Goal: Task Accomplishment & Management: Complete application form

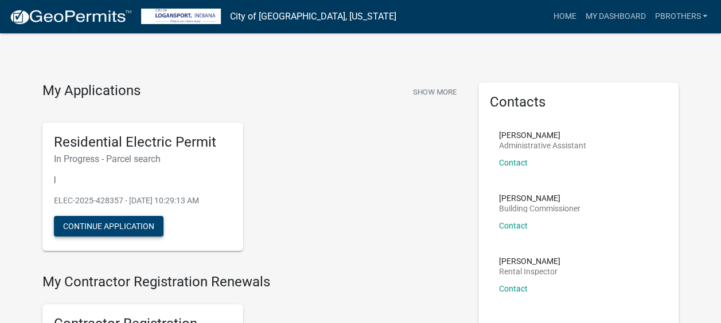
click at [120, 225] on button "Continue Application" at bounding box center [109, 226] width 110 height 21
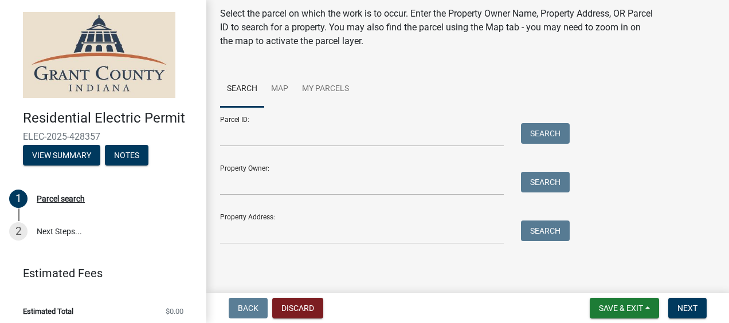
scroll to position [39, 0]
click at [266, 248] on div "Parcel search Select the parcel on which the work is to occur. Enter the Proper…" at bounding box center [468, 115] width 513 height 280
click at [288, 233] on input "Property Address:" at bounding box center [362, 233] width 284 height 24
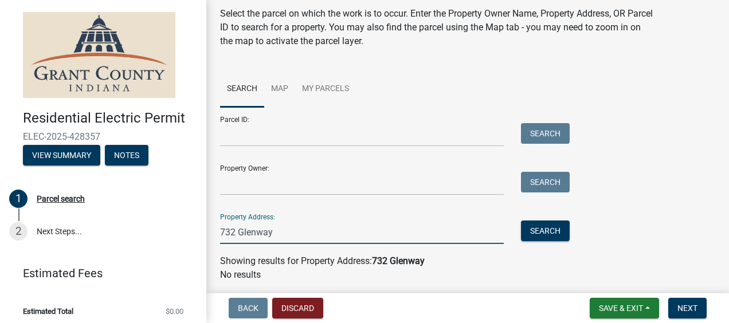
type input "732 Glenway"
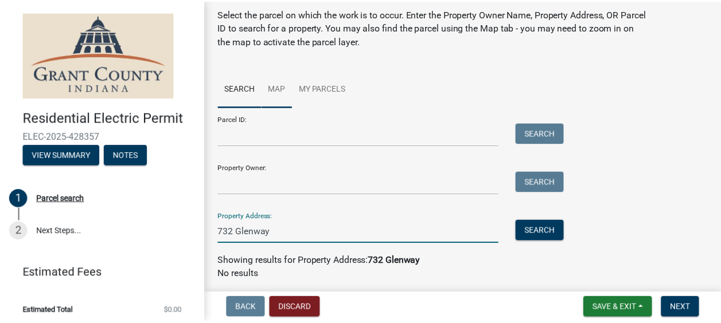
scroll to position [0, 0]
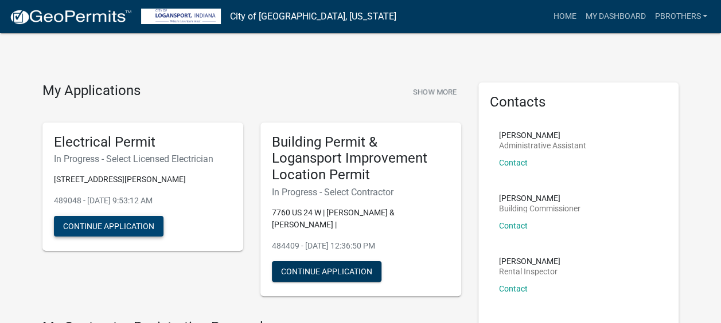
click at [141, 217] on button "Continue Application" at bounding box center [109, 226] width 110 height 21
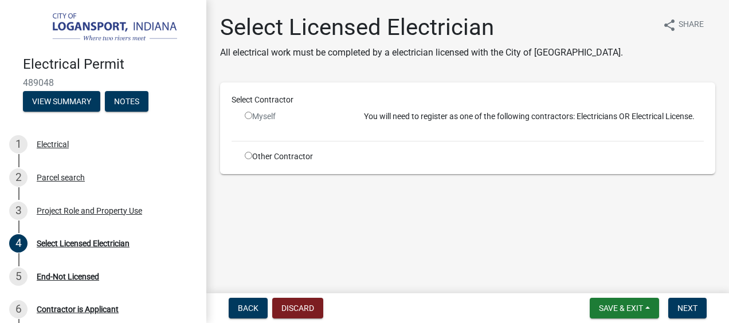
click at [278, 151] on div "Other Contractor" at bounding box center [295, 157] width 119 height 12
click at [283, 159] on div "Other Contractor" at bounding box center [295, 157] width 119 height 12
click at [245, 155] on input "radio" at bounding box center [248, 155] width 7 height 7
radio input "true"
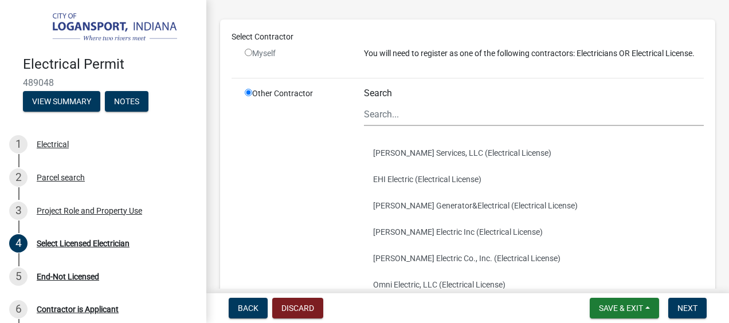
scroll to position [97, 0]
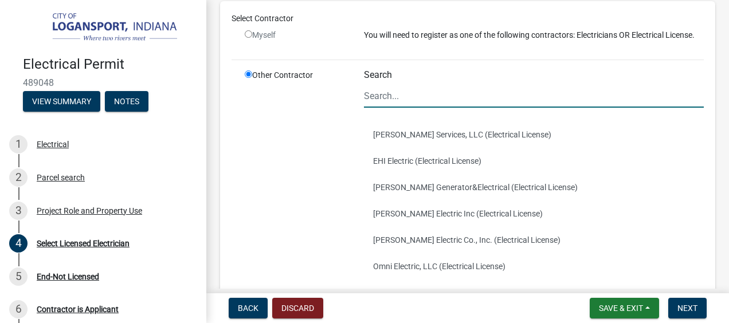
click at [461, 108] on input "Search" at bounding box center [534, 96] width 340 height 24
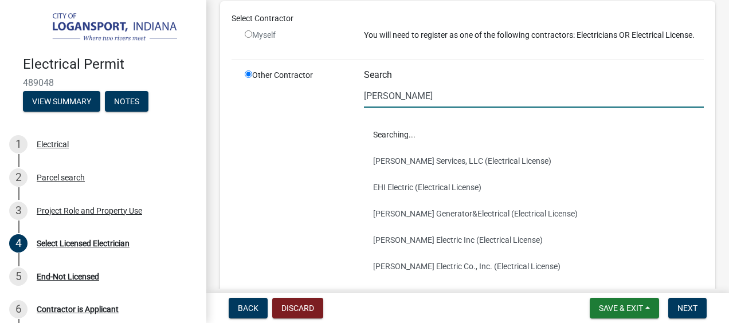
type input "[PERSON_NAME]"
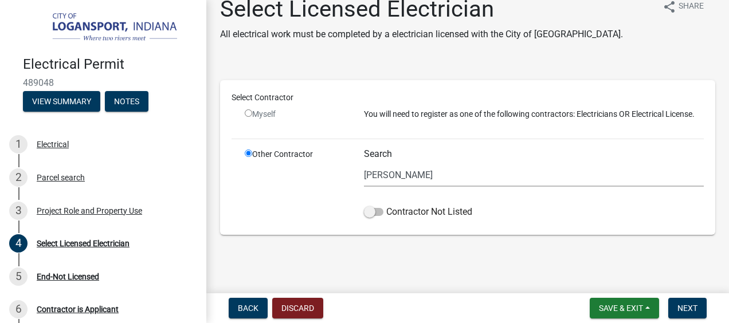
click at [315, 216] on div "Other Contractor" at bounding box center [295, 186] width 119 height 75
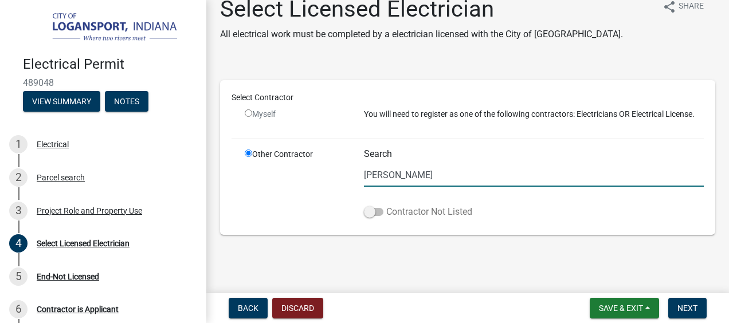
click at [369, 216] on span at bounding box center [373, 212] width 19 height 8
click at [387, 205] on input "Contractor Not Listed" at bounding box center [387, 205] width 0 height 0
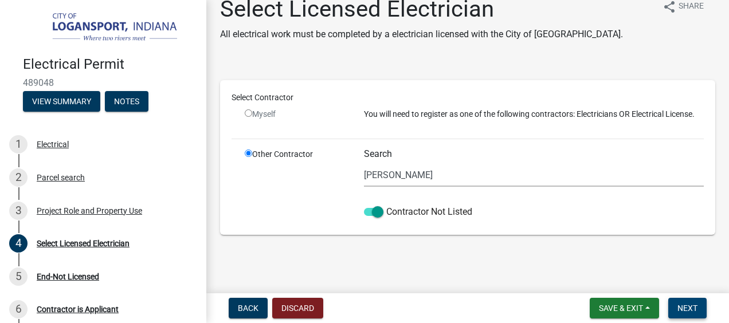
click at [688, 318] on button "Next" at bounding box center [688, 308] width 38 height 21
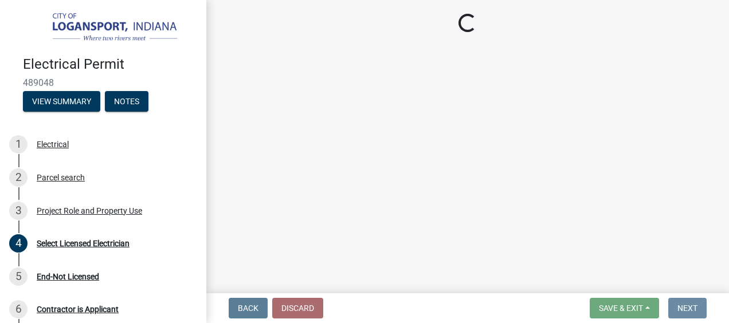
scroll to position [0, 0]
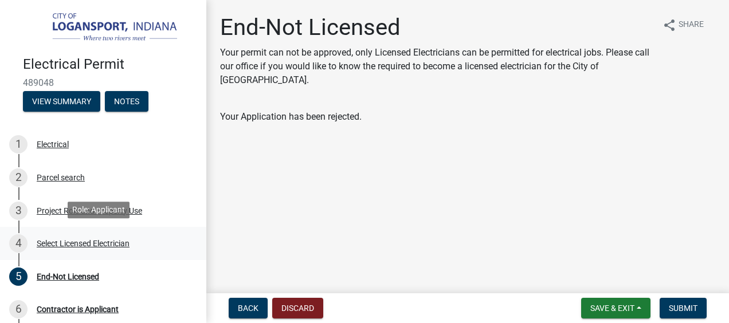
click at [61, 241] on div "Select Licensed Electrician" at bounding box center [83, 244] width 93 height 8
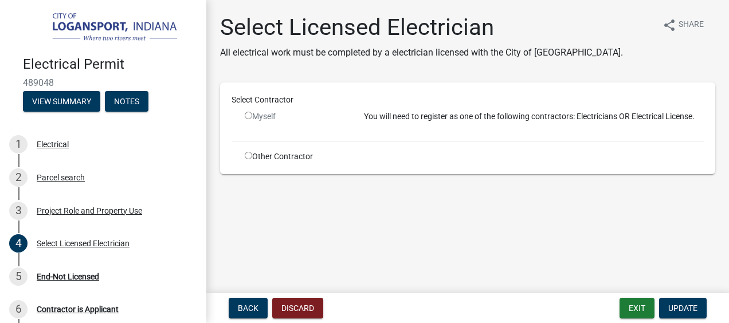
click at [298, 157] on div "Other Contractor" at bounding box center [295, 157] width 119 height 12
click at [248, 151] on div "Other Contractor" at bounding box center [295, 157] width 119 height 12
click at [248, 157] on input "radio" at bounding box center [248, 155] width 7 height 7
radio input "true"
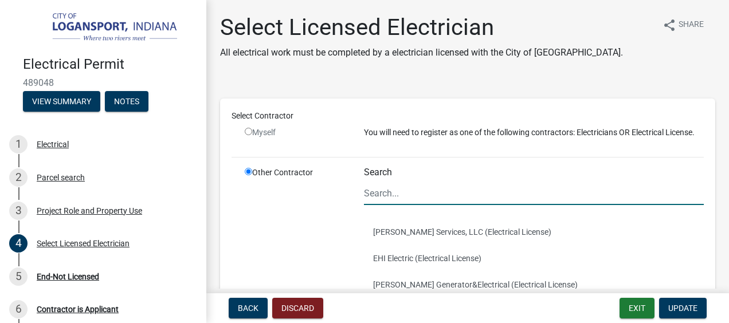
click at [454, 205] on input "Search" at bounding box center [534, 194] width 340 height 24
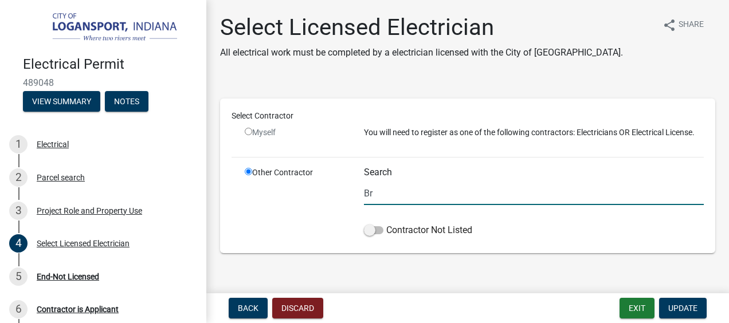
type input "B"
type input "2"
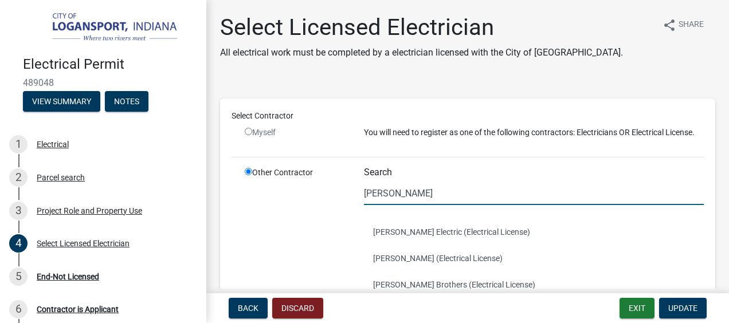
type input "[PERSON_NAME]"
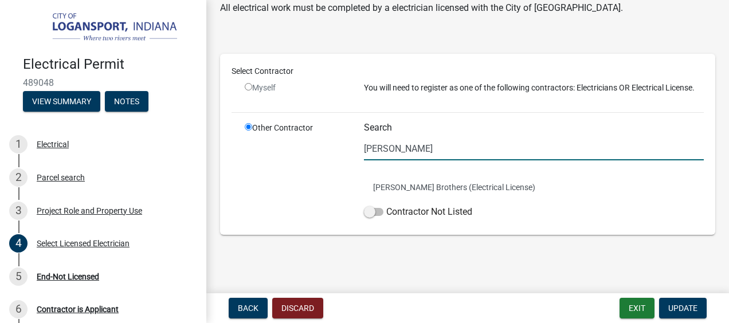
scroll to position [55, 0]
click at [407, 185] on button "[PERSON_NAME] Brothers (Electrical License)" at bounding box center [534, 187] width 340 height 26
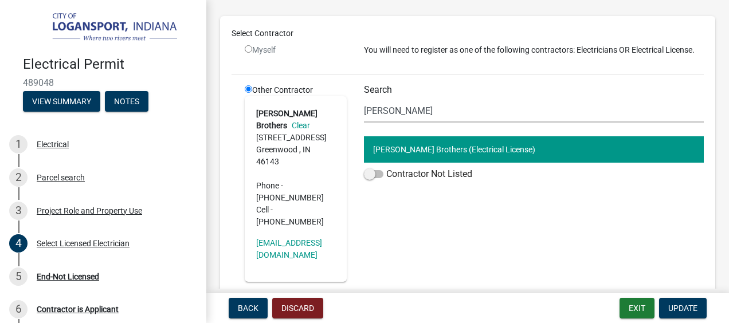
scroll to position [83, 0]
click at [677, 318] on button "Update" at bounding box center [683, 308] width 48 height 21
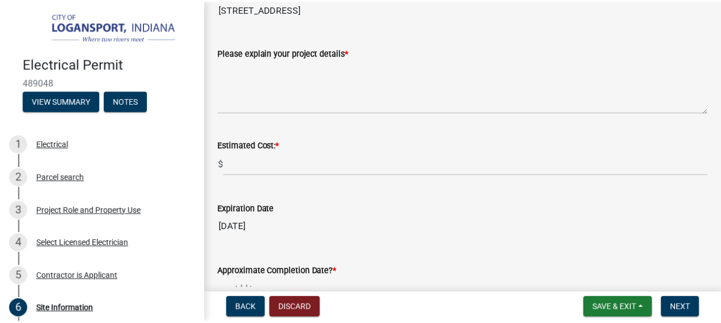
scroll to position [0, 0]
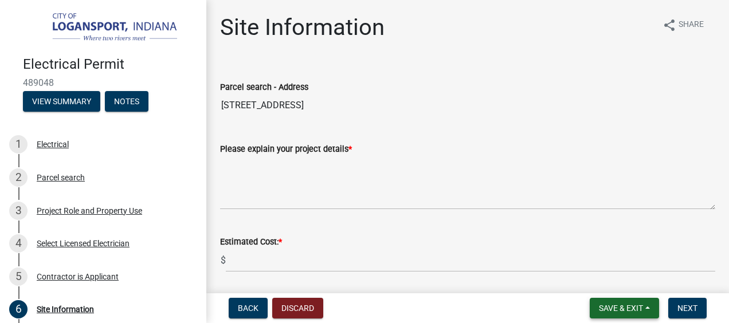
click at [615, 309] on span "Save & Exit" at bounding box center [621, 308] width 44 height 9
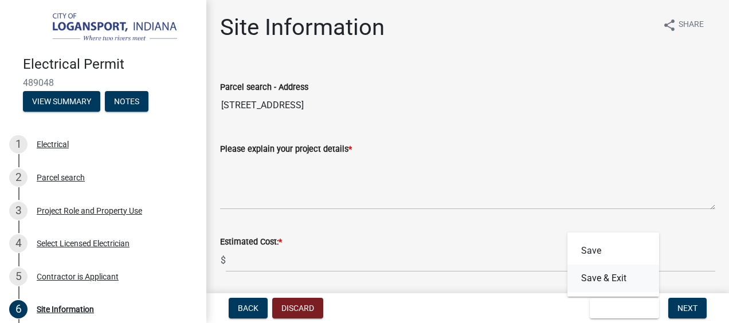
click at [602, 286] on button "Save & Exit" at bounding box center [614, 279] width 92 height 28
